Goal: Find specific page/section: Find specific page/section

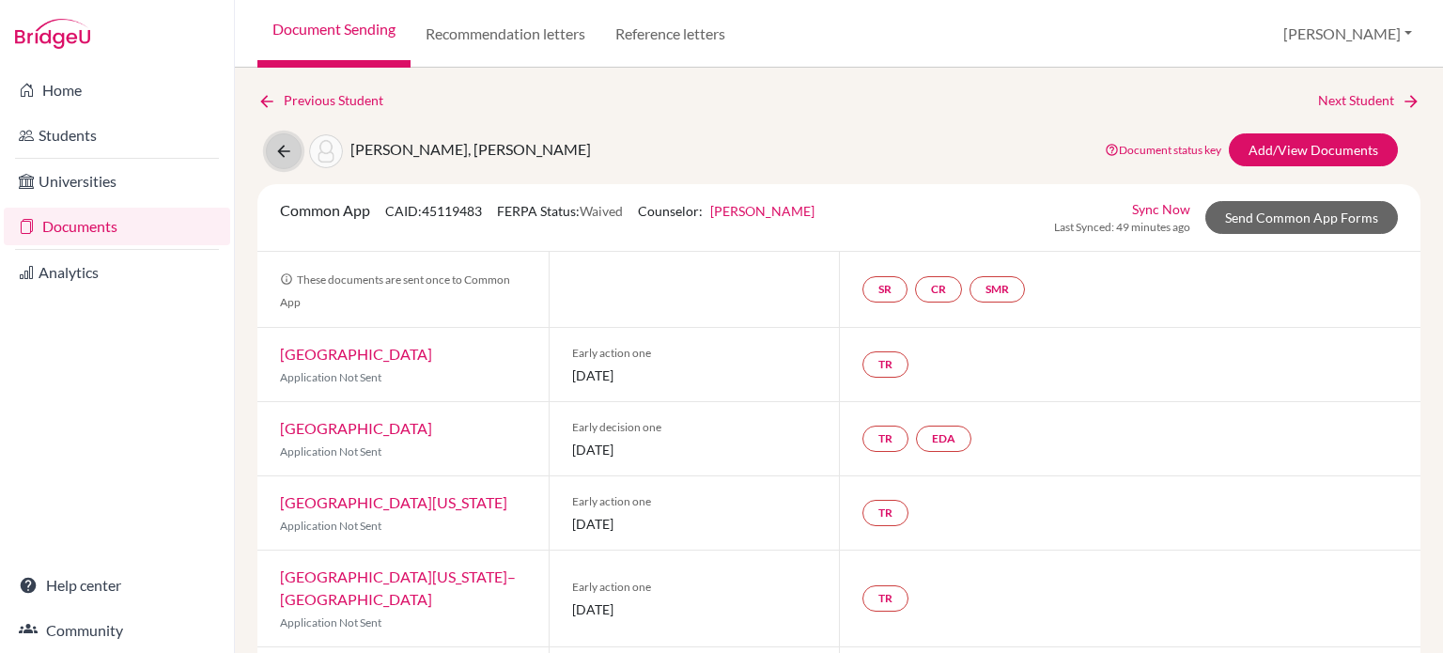
click at [278, 161] on button at bounding box center [284, 151] width 36 height 36
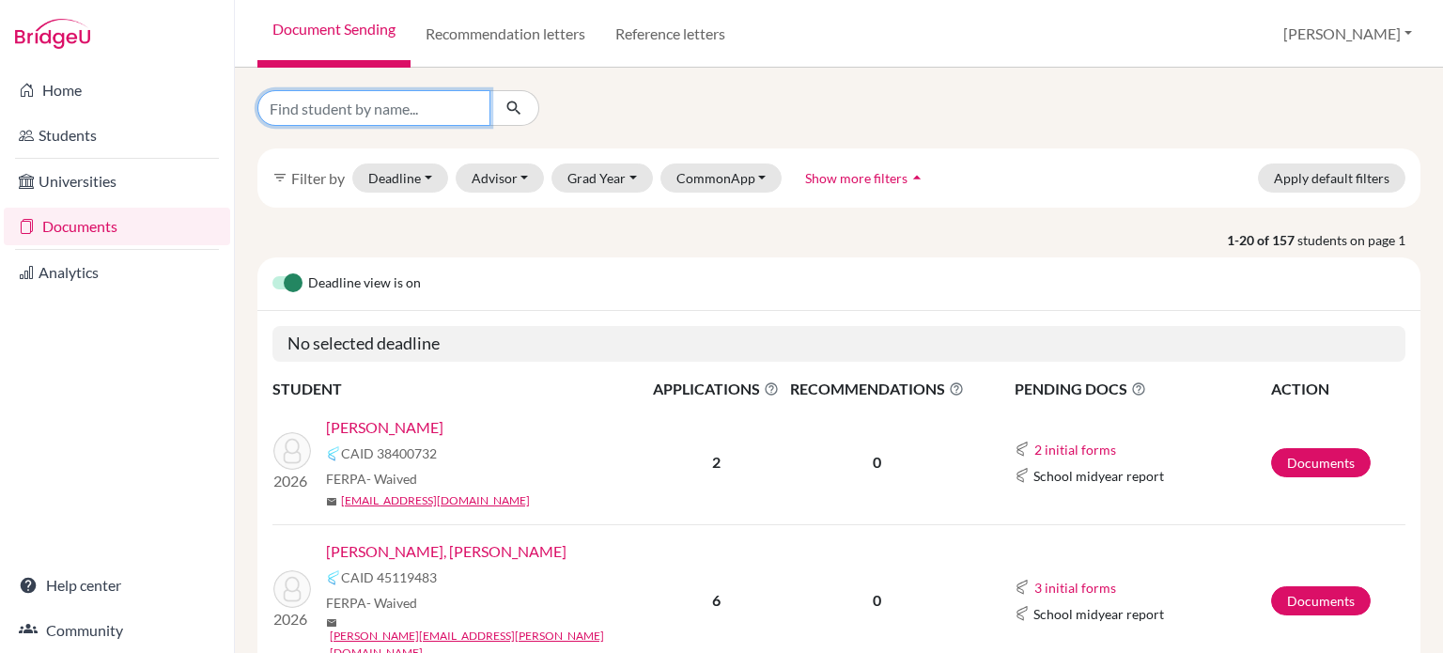
click at [381, 111] on input "Find student by name..." at bounding box center [373, 108] width 233 height 36
type input "yefri"
click button "submit" at bounding box center [515, 108] width 50 height 36
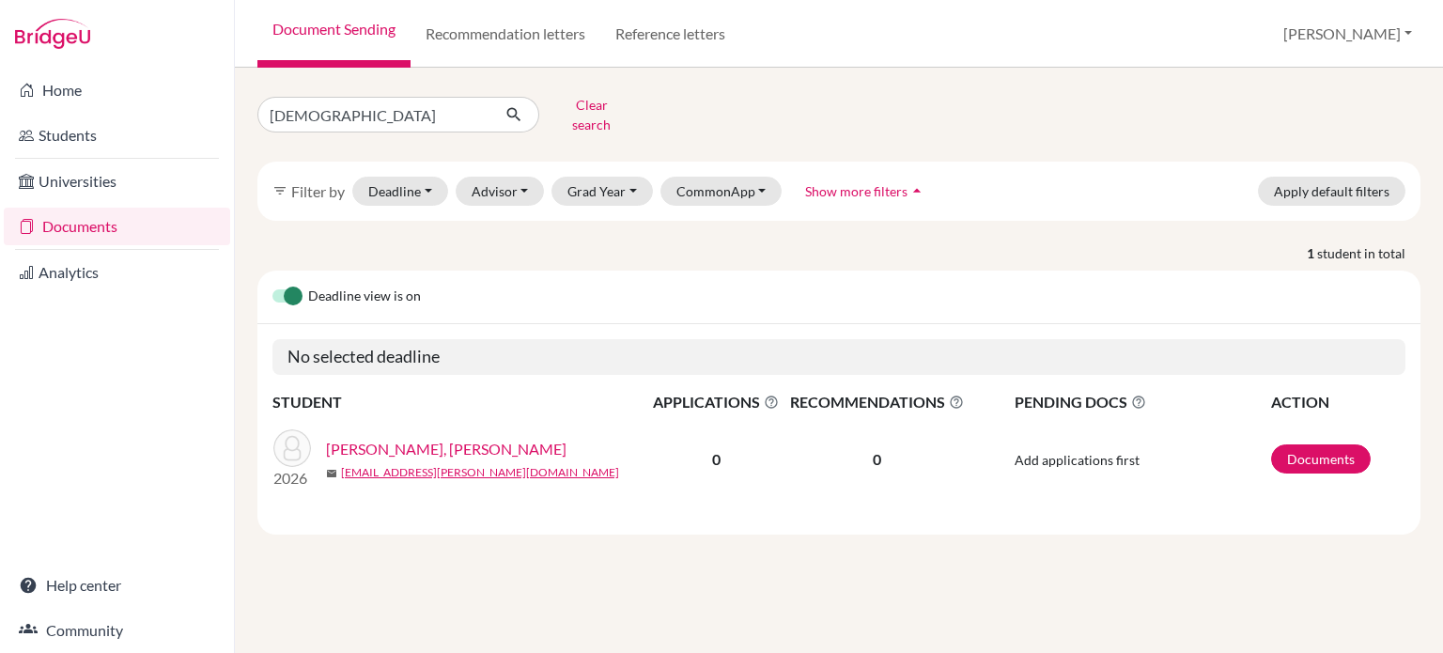
click at [449, 438] on link "Gutiérrez Arce, Yefri Damián" at bounding box center [446, 449] width 241 height 23
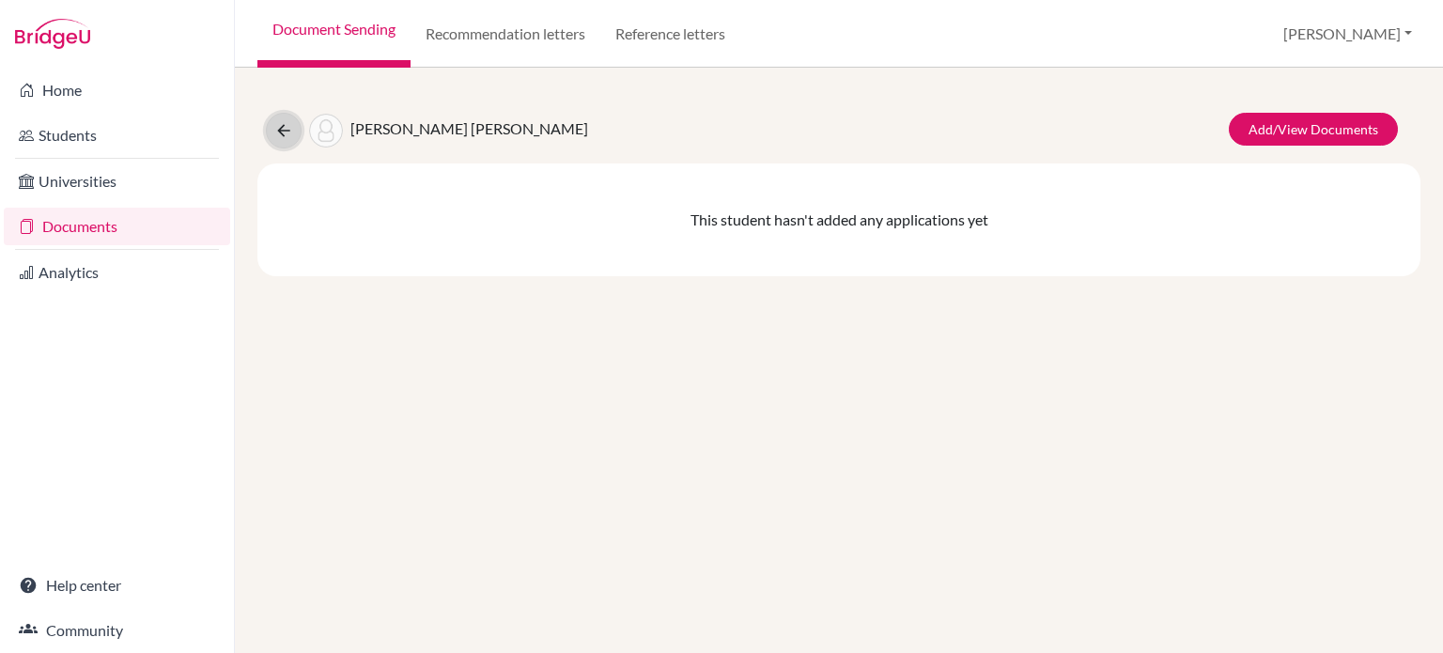
click at [280, 135] on icon at bounding box center [283, 130] width 19 height 19
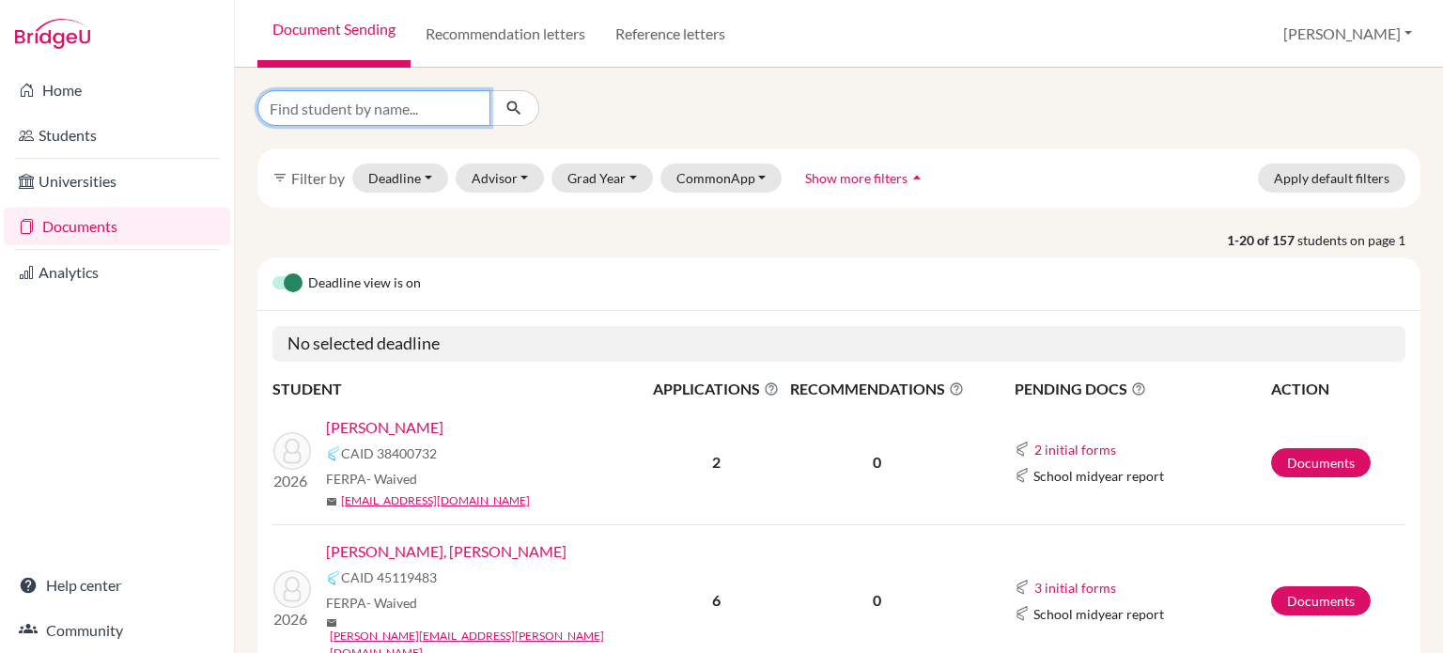
click at [433, 112] on input "Find student by name..." at bounding box center [373, 108] width 233 height 36
click at [375, 112] on input "Find student by name..." at bounding box center [373, 108] width 233 height 36
type input "yefri"
click at [496, 185] on button "Advisor" at bounding box center [500, 177] width 89 height 29
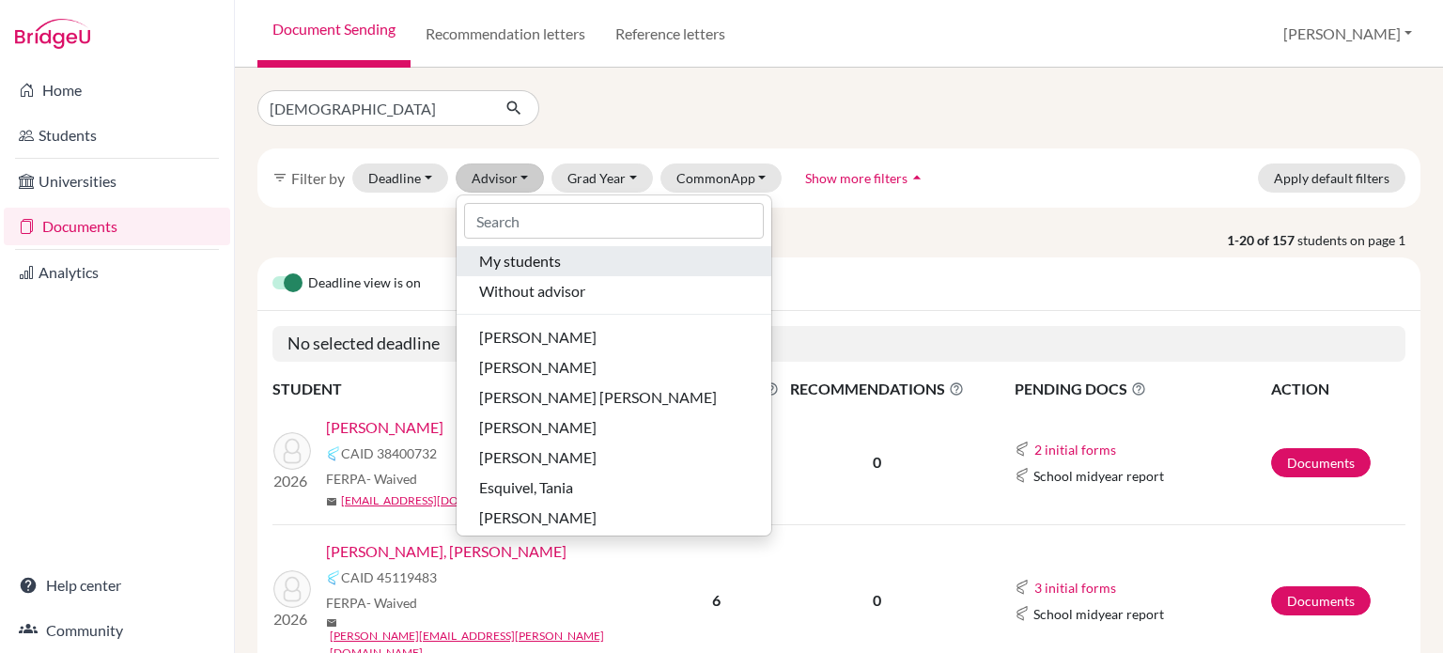
click at [518, 265] on span "My students" at bounding box center [520, 261] width 82 height 23
